Goal: Check status: Check status

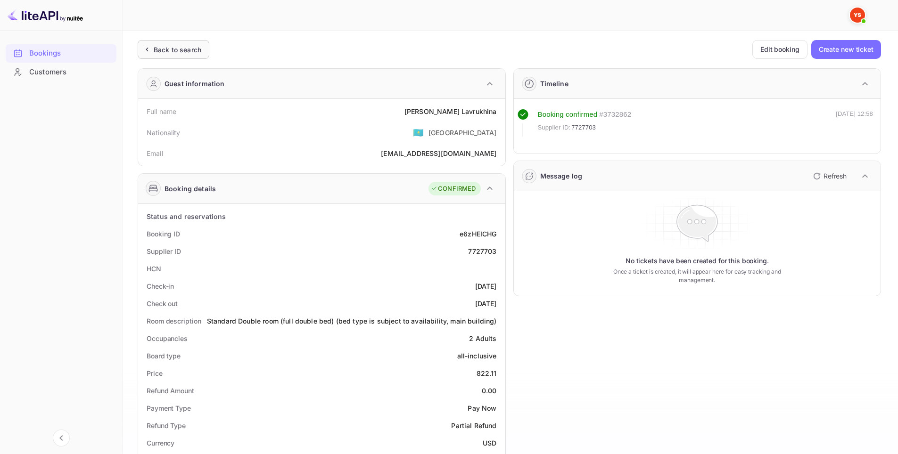
click at [179, 48] on div "Back to search" at bounding box center [178, 50] width 48 height 10
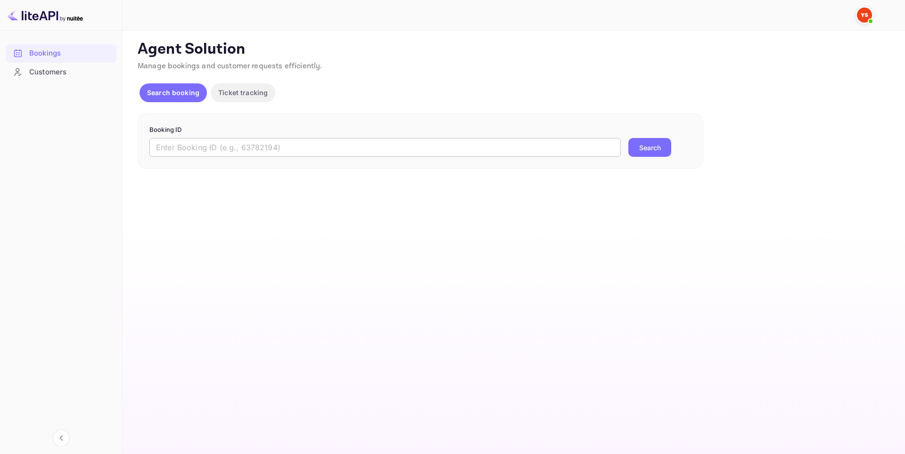
click at [231, 139] on input "text" at bounding box center [384, 147] width 471 height 19
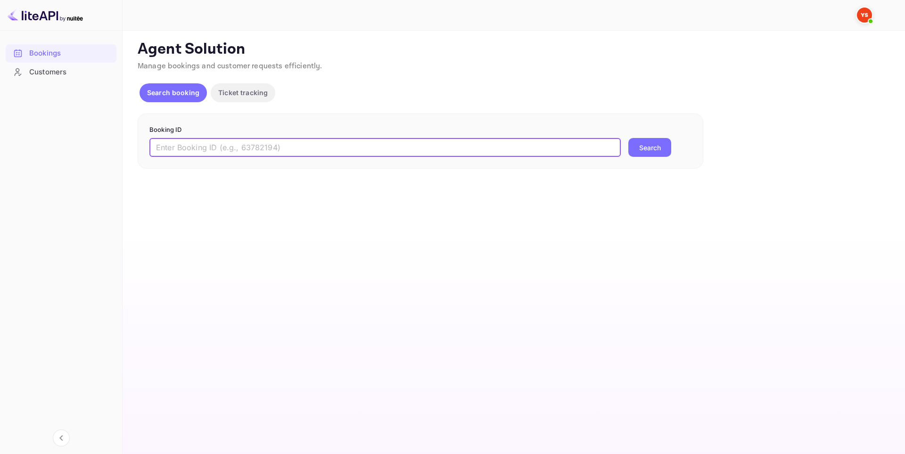
paste input "9001648"
type input "9001648"
drag, startPoint x: 655, startPoint y: 152, endPoint x: 657, endPoint y: 147, distance: 4.9
click at [654, 152] on button "Search" at bounding box center [649, 147] width 43 height 19
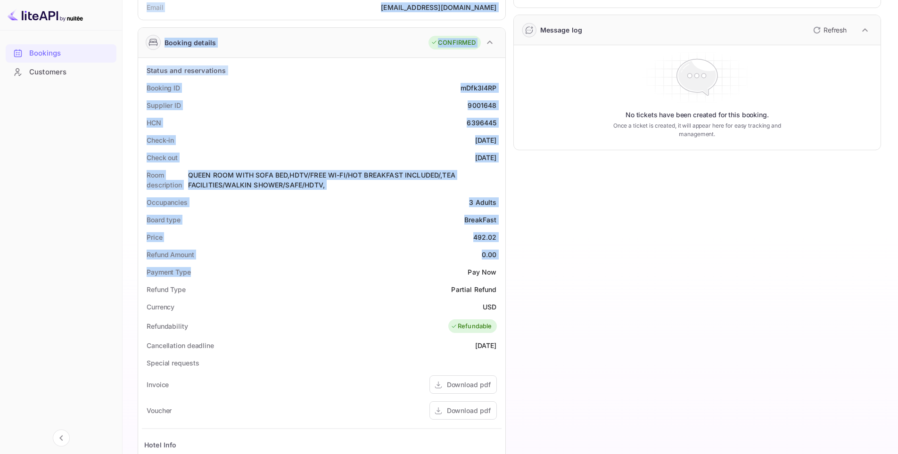
scroll to position [283, 0]
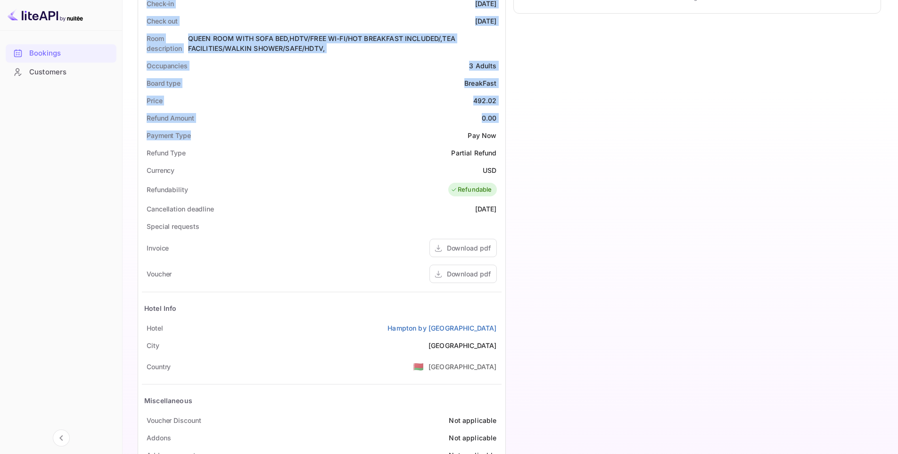
drag, startPoint x: 133, startPoint y: 109, endPoint x: 503, endPoint y: 330, distance: 430.4
click at [503, 330] on div "Unsaved Changes Ticket Affiliate URL https://www.nuitee.com/ Business partner n…" at bounding box center [504, 111] width 764 height 727
copy div "Full name Tatiana Yakimovich Nationality 🇰🇿 Kazakhstan Email cornum@list.ru Boo…"
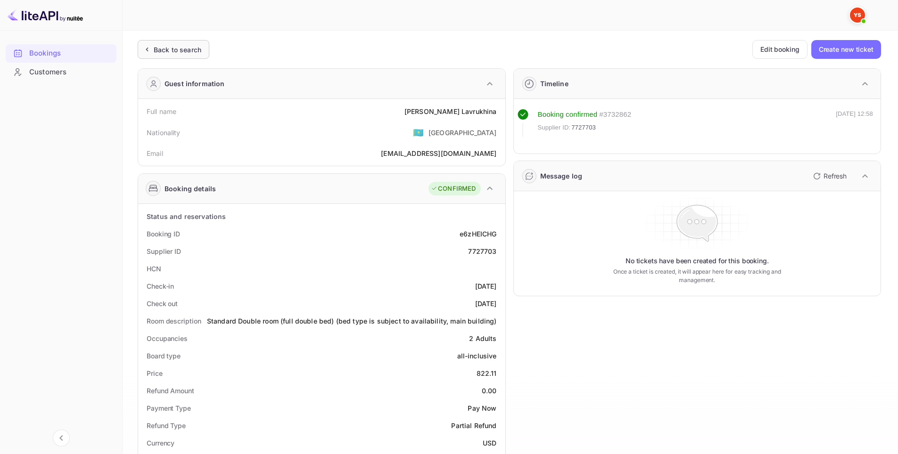
click at [157, 52] on div "Back to search" at bounding box center [178, 50] width 48 height 10
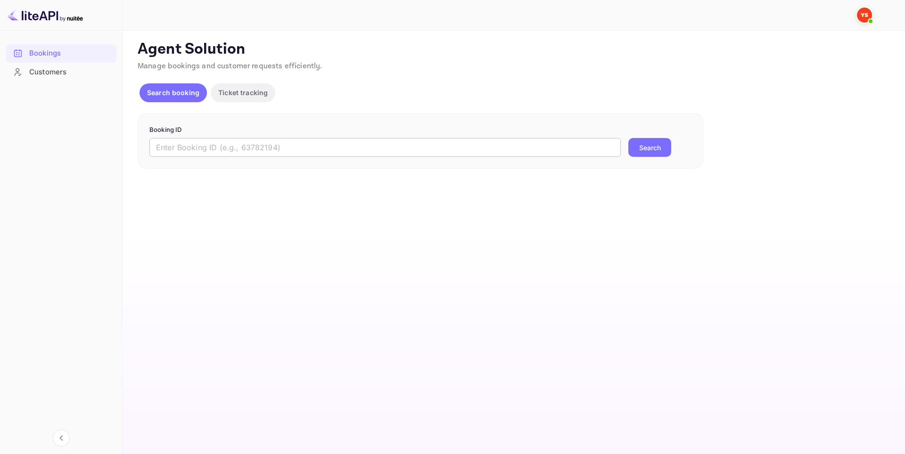
click at [261, 147] on input "text" at bounding box center [384, 147] width 471 height 19
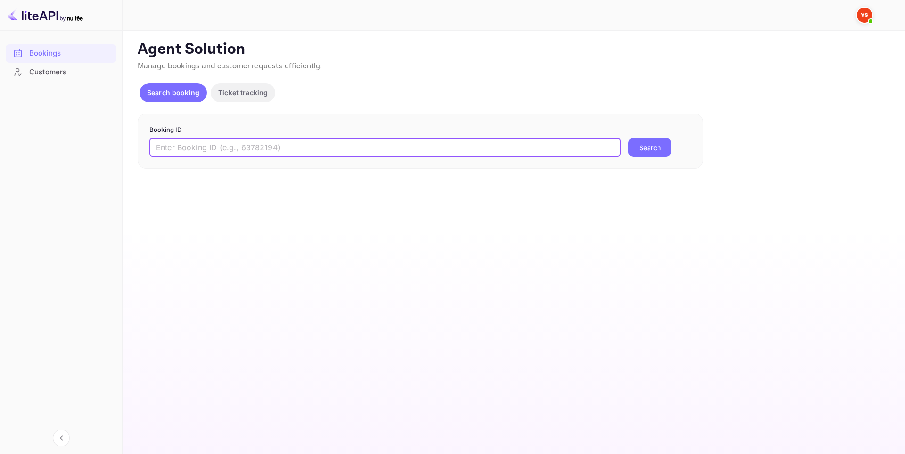
paste input "9592237"
type input "9592237"
click at [646, 155] on button "Search" at bounding box center [649, 147] width 43 height 19
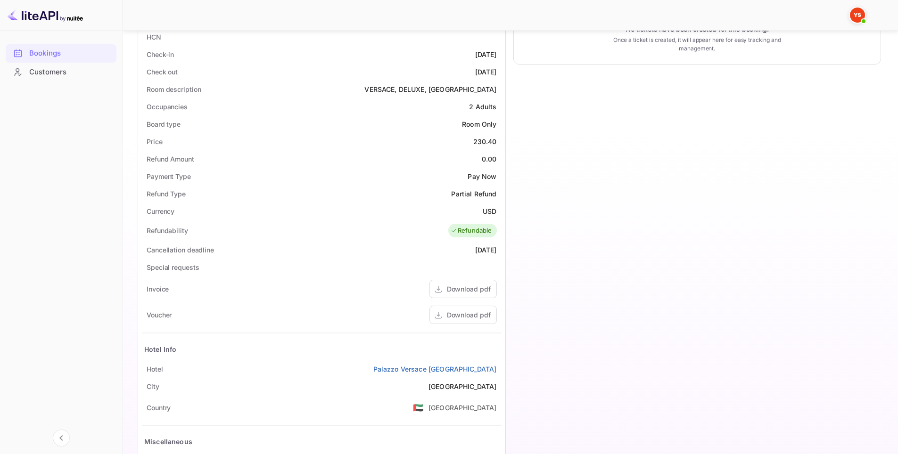
scroll to position [236, 0]
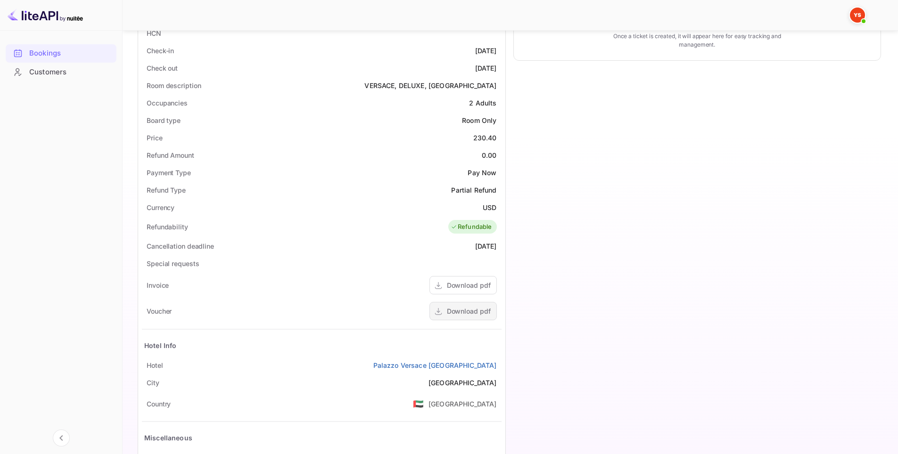
click at [461, 313] on div "Download pdf" at bounding box center [469, 311] width 44 height 10
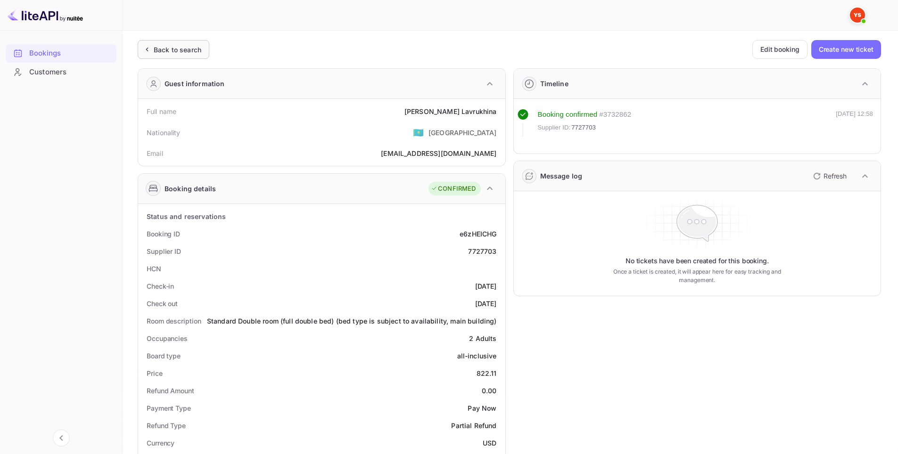
click at [185, 48] on div "Back to search" at bounding box center [178, 50] width 48 height 10
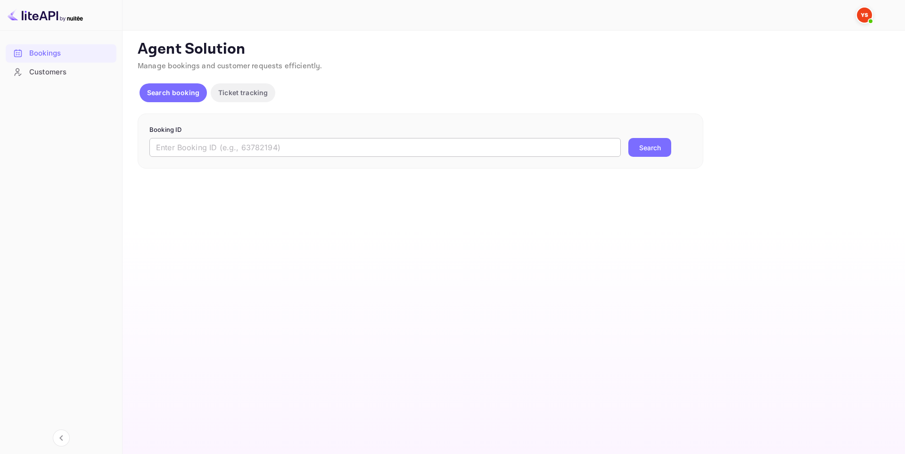
click at [275, 147] on input "text" at bounding box center [384, 147] width 471 height 19
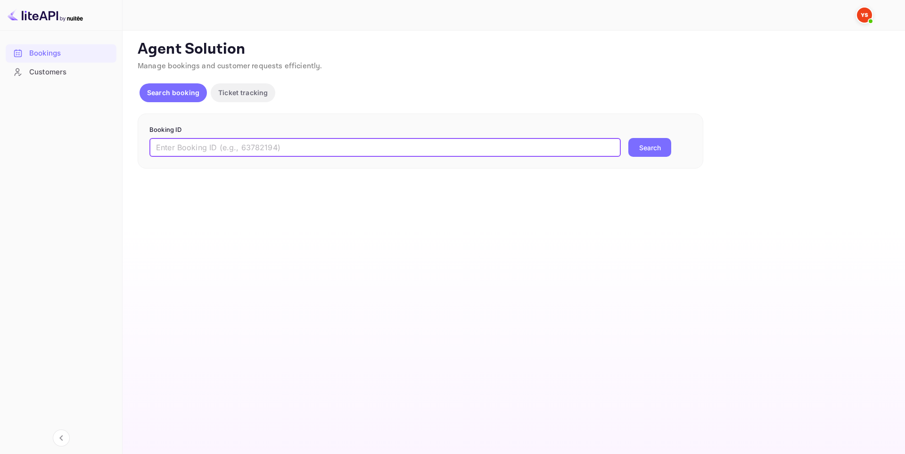
paste input "9592237"
type input "9592237"
click at [645, 146] on button "Search" at bounding box center [649, 147] width 43 height 19
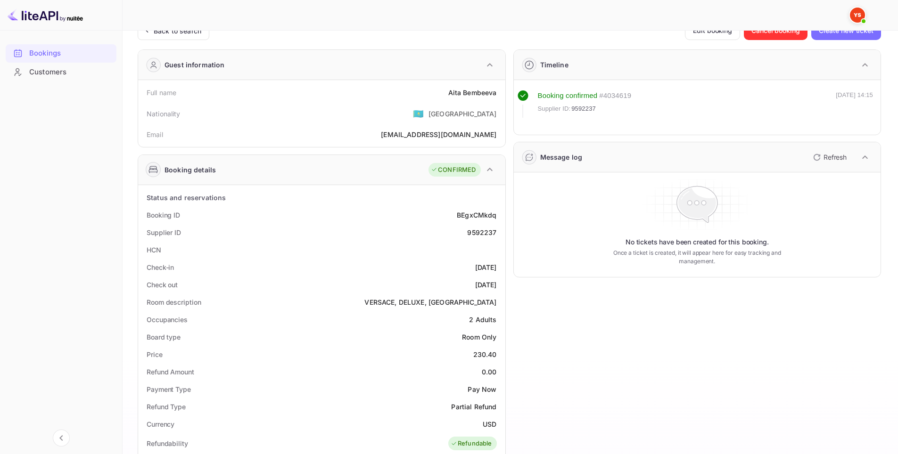
scroll to position [188, 0]
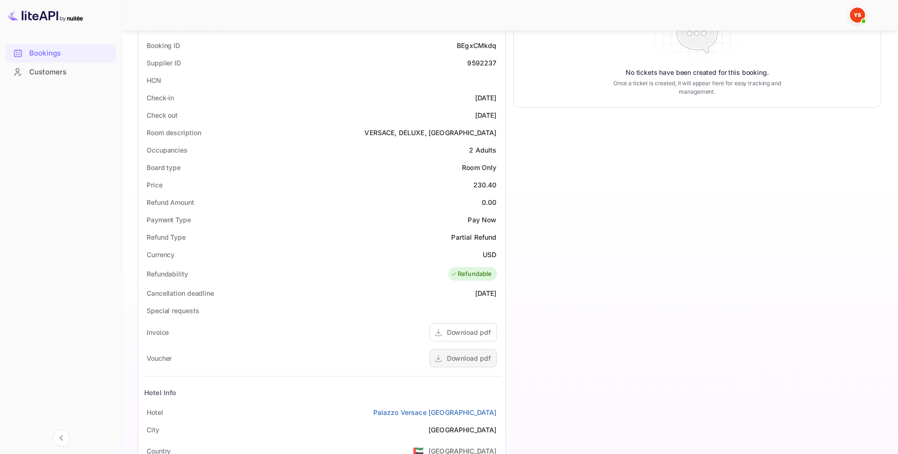
click at [450, 366] on div "Download pdf" at bounding box center [462, 358] width 67 height 18
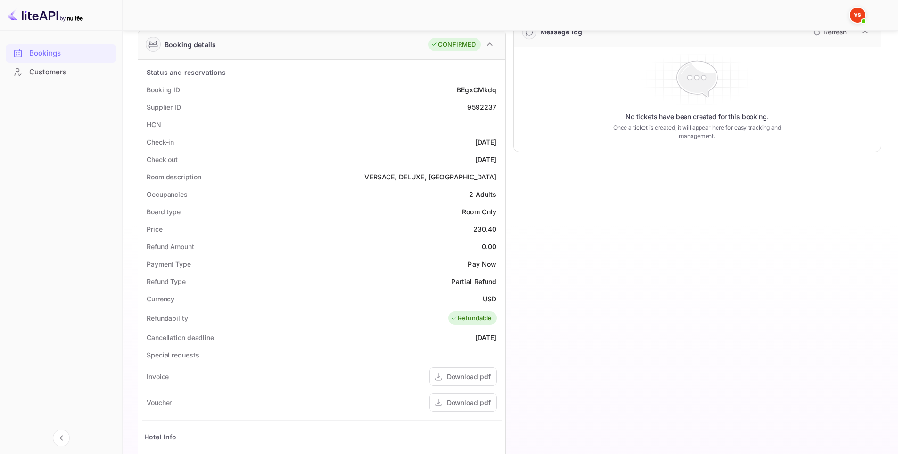
scroll to position [47, 0]
